Goal: Transaction & Acquisition: Purchase product/service

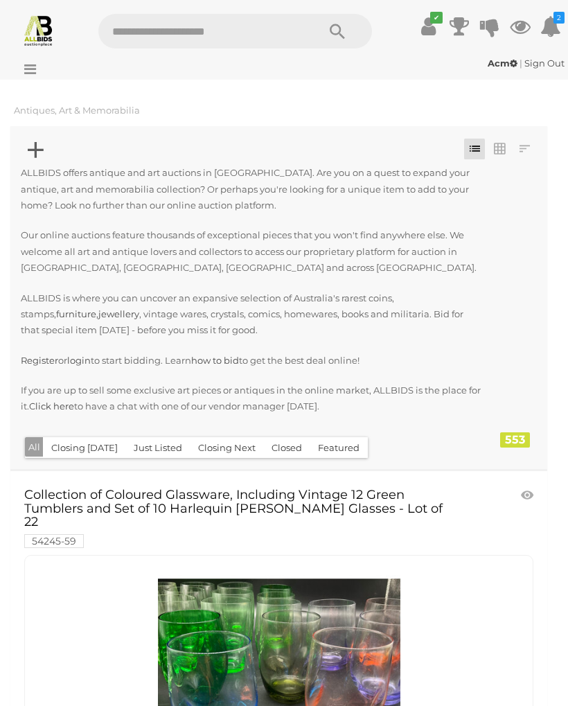
click at [31, 59] on div at bounding box center [50, 58] width 94 height 7
click at [30, 73] on icon at bounding box center [26, 69] width 19 height 14
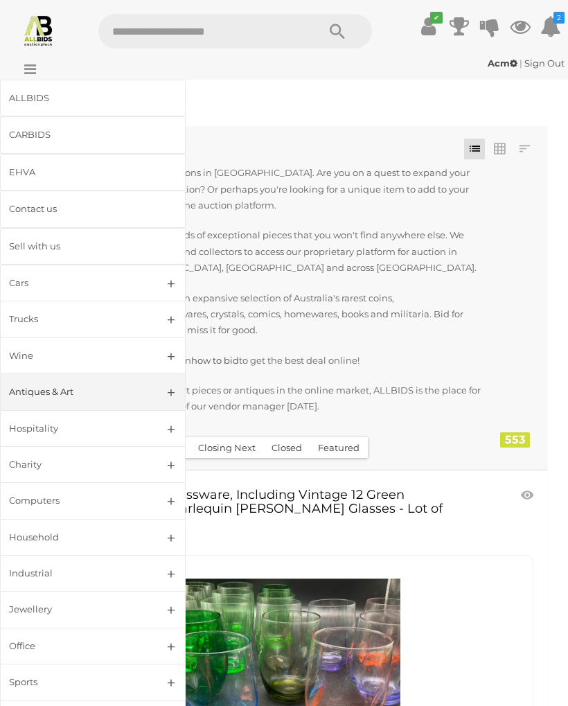
click at [177, 608] on link "Jewellery" at bounding box center [93, 609] width 186 height 37
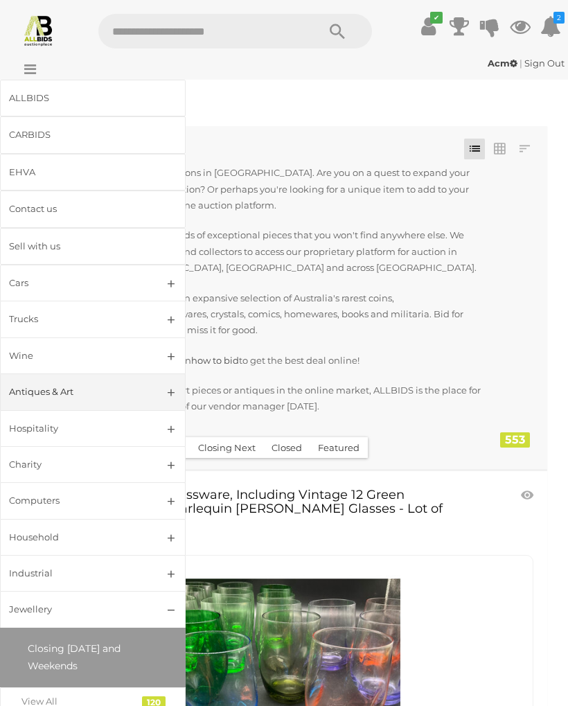
click at [159, 692] on link "View All" at bounding box center [93, 701] width 186 height 28
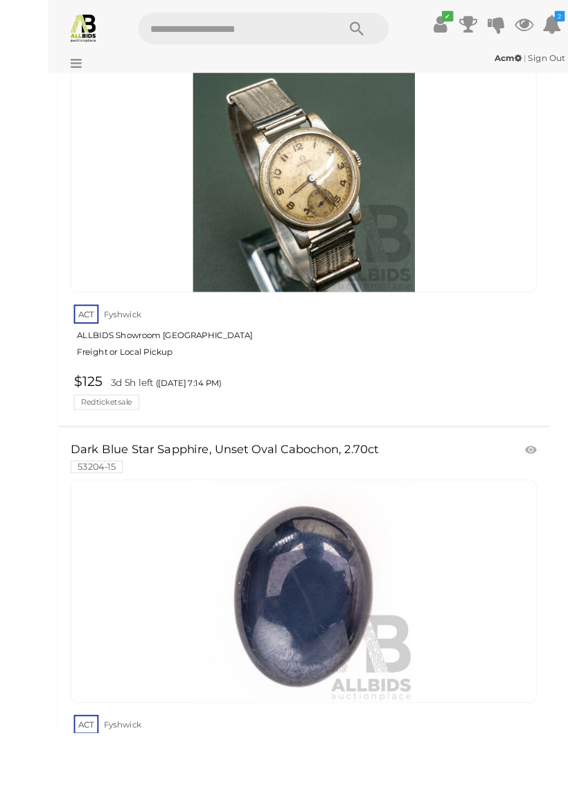
scroll to position [26948, 0]
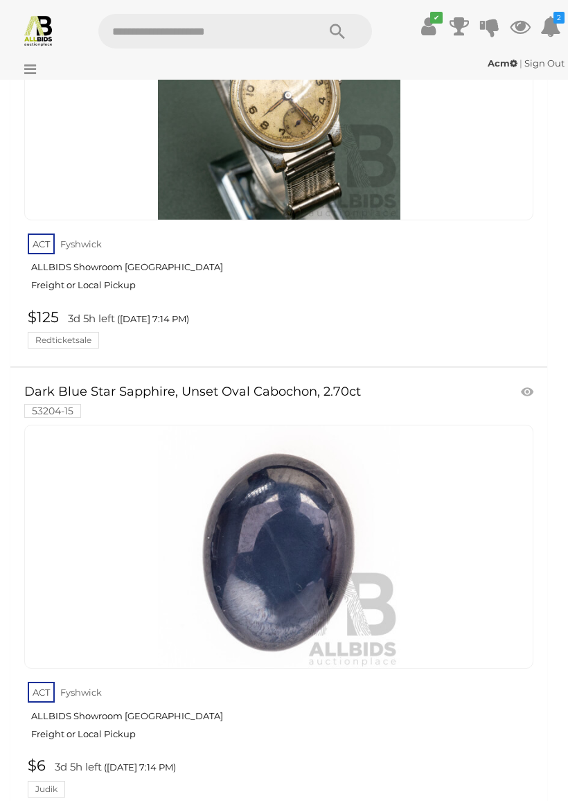
click at [354, 679] on link "ACT Fyshwick ALLBIDS Showroom Fyshwick Freight or Local Pickup" at bounding box center [281, 714] width 506 height 71
click at [350, 679] on link "ACT Fyshwick ALLBIDS Showroom Fyshwick Freight or Local Pickup" at bounding box center [281, 714] width 506 height 71
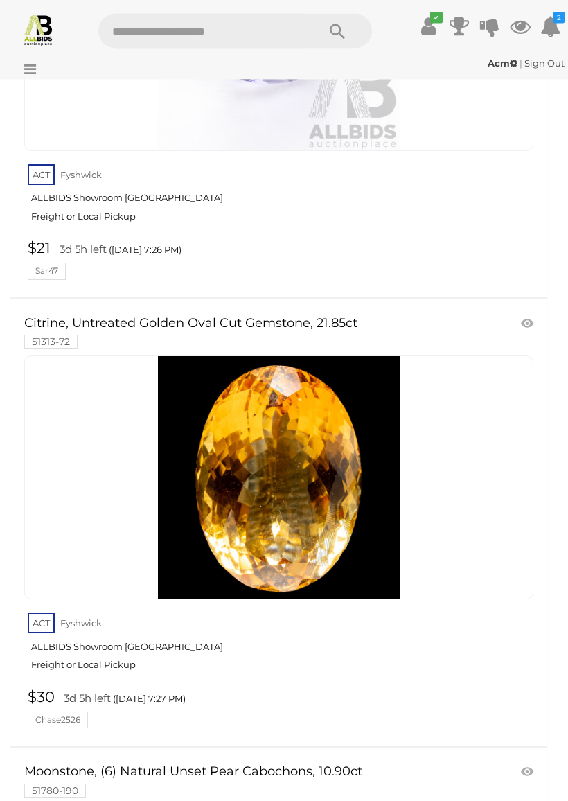
scroll to position [34675, 0]
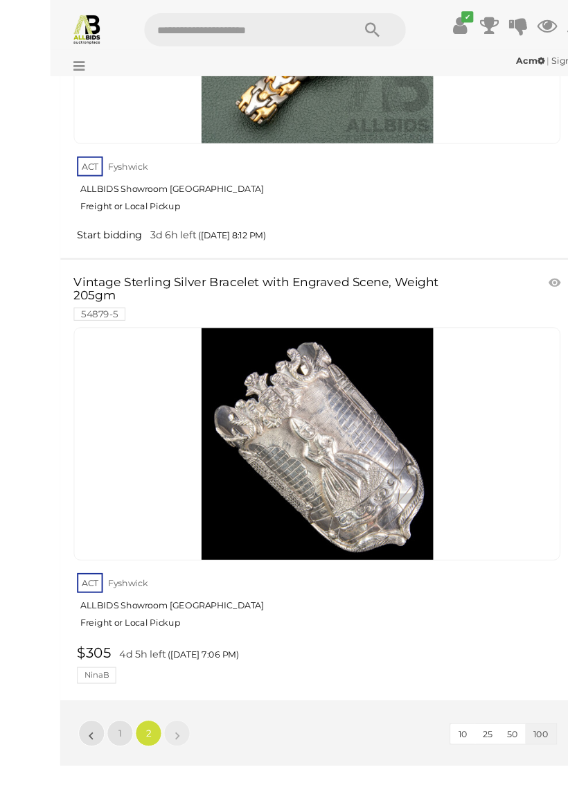
scroll to position [7071, 0]
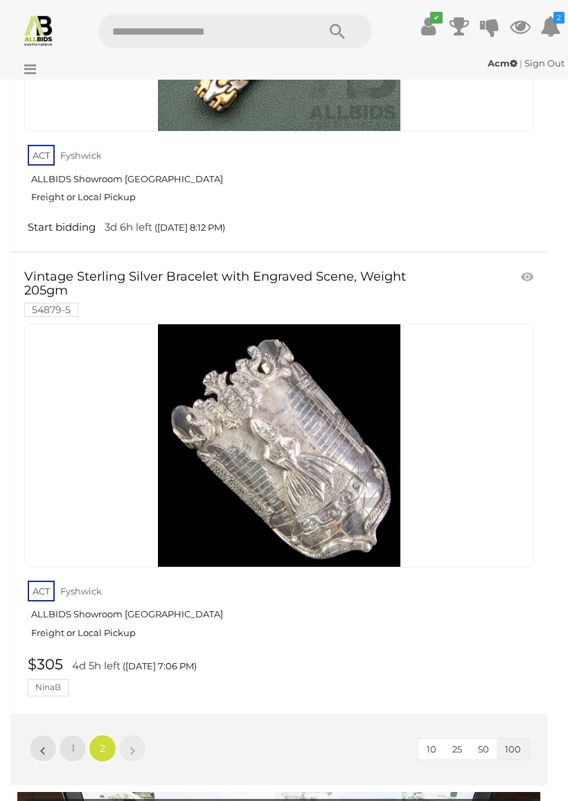
click at [423, 578] on link "ACT Fyshwick ALLBIDS Showroom Fyshwick Freight or Local Pickup" at bounding box center [281, 613] width 506 height 71
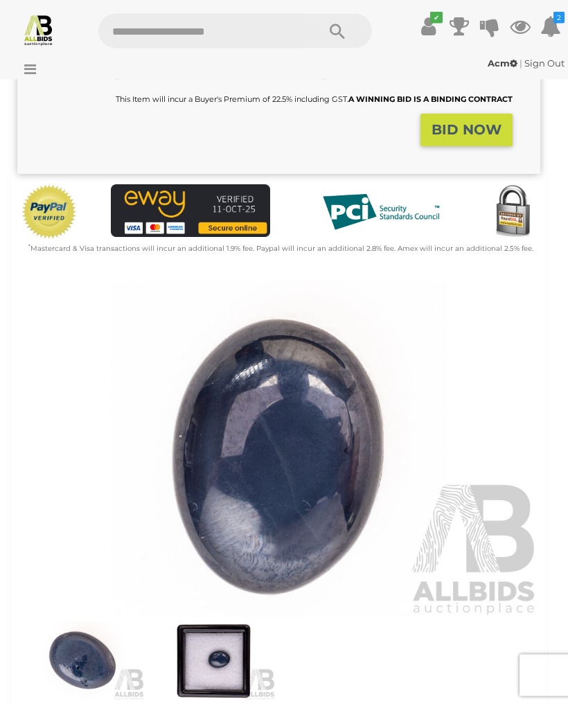
scroll to position [319, 0]
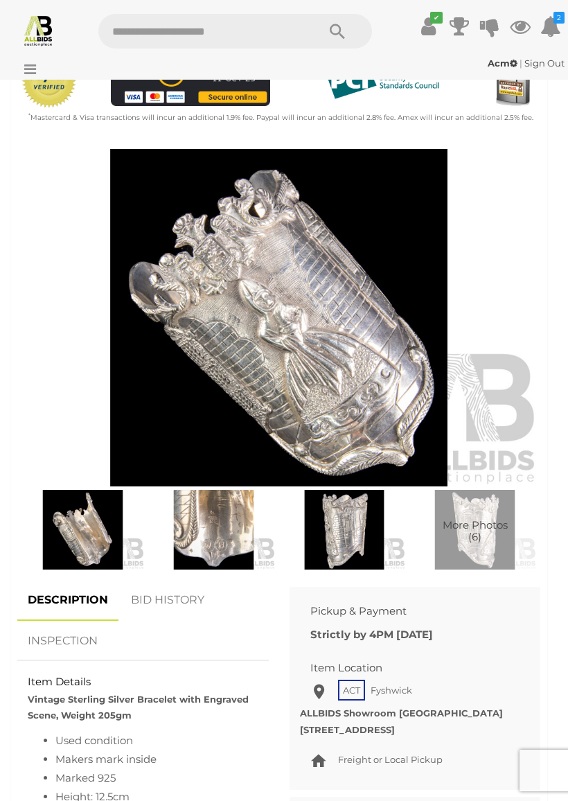
scroll to position [474, 0]
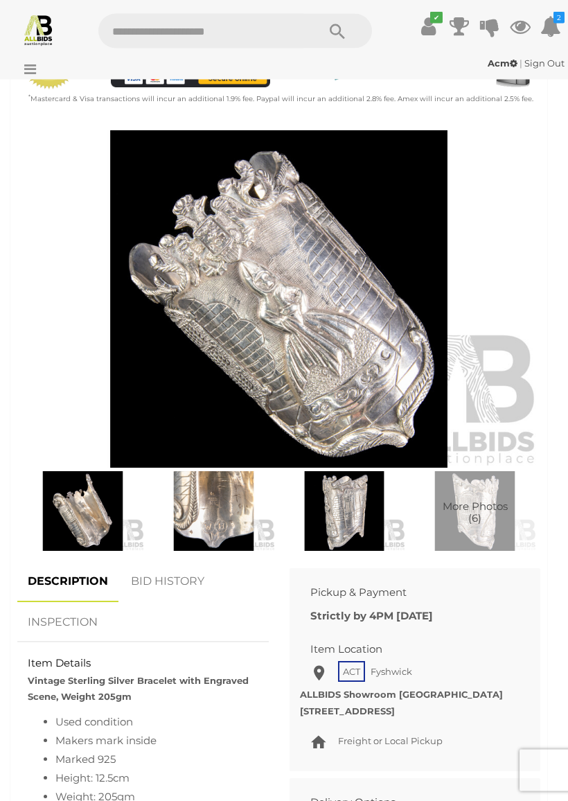
click at [232, 500] on img at bounding box center [214, 512] width 124 height 80
